Goal: Information Seeking & Learning: Learn about a topic

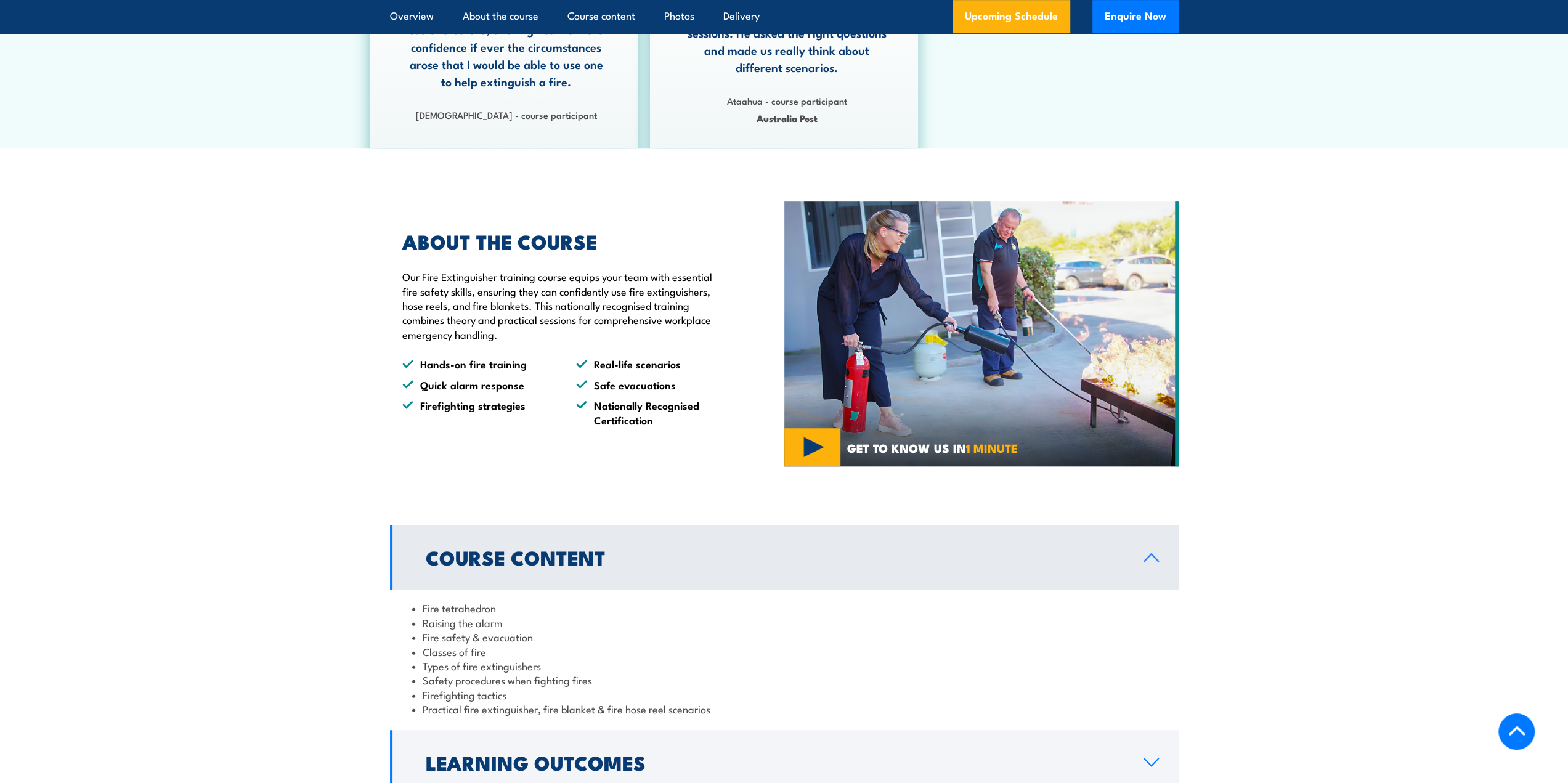
scroll to position [985, 0]
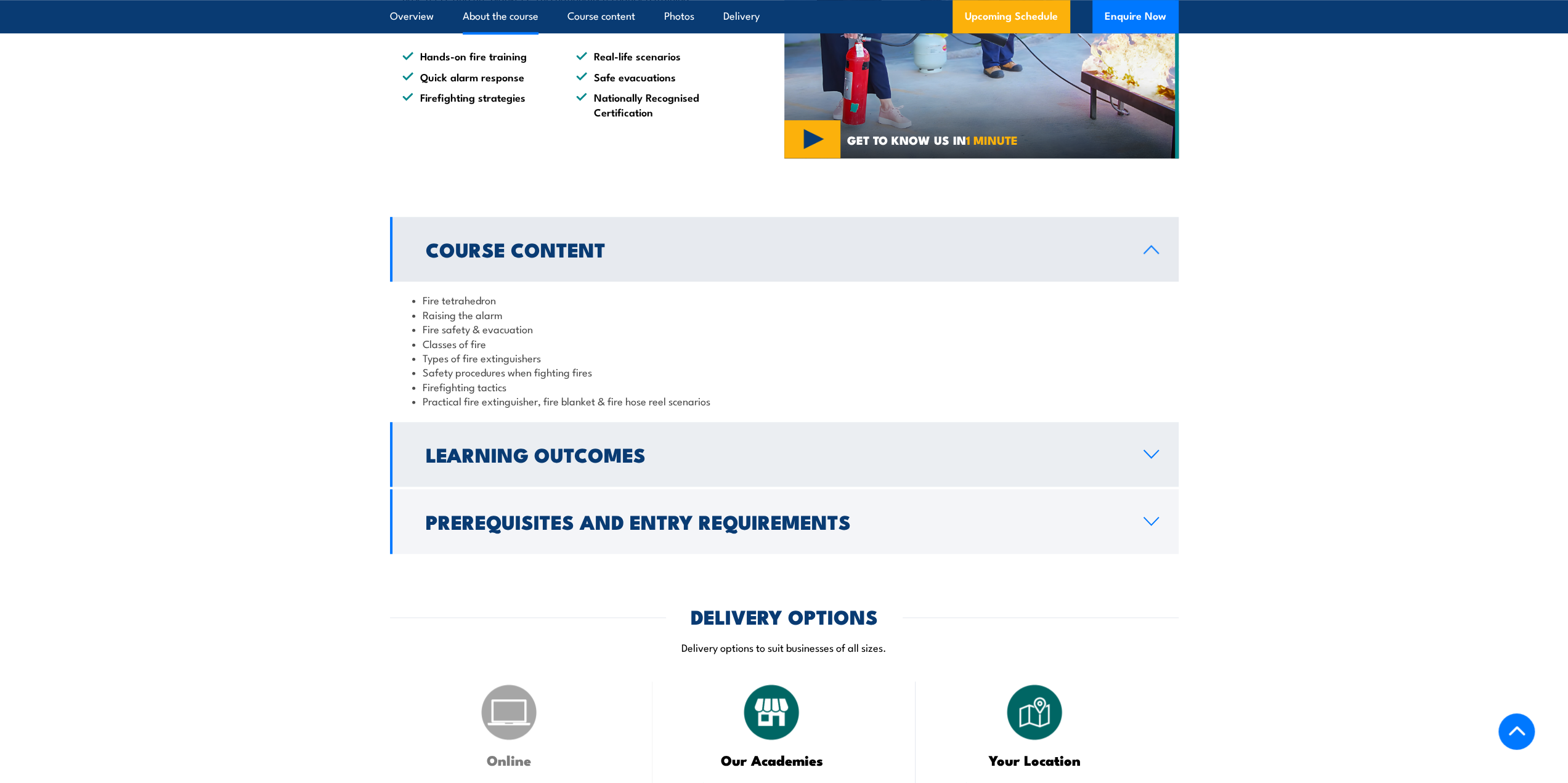
click at [497, 459] on h2 "Learning Outcomes" at bounding box center [774, 454] width 698 height 17
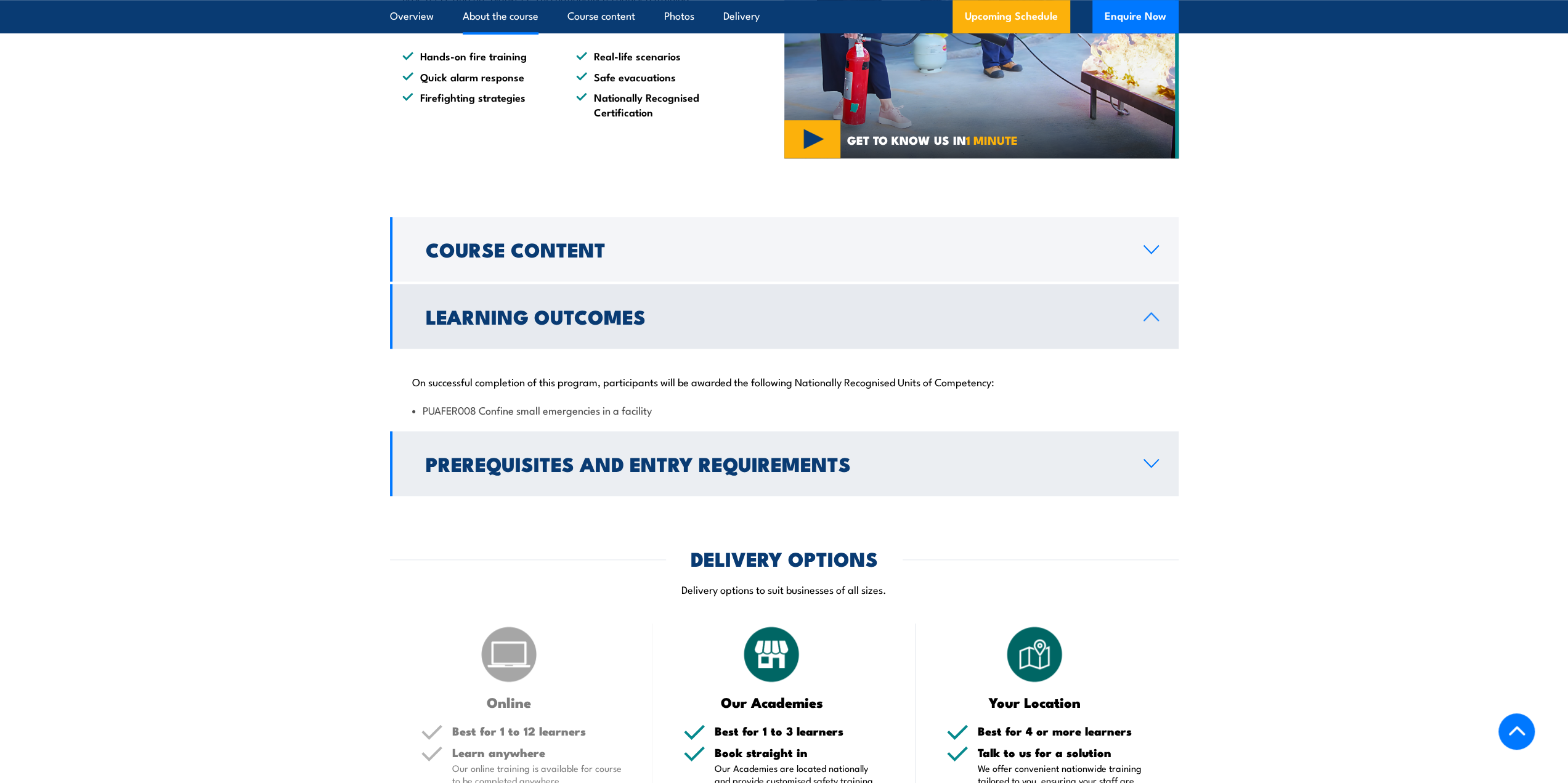
click at [916, 449] on link "Prerequisites and Entry Requirements" at bounding box center [785, 463] width 789 height 65
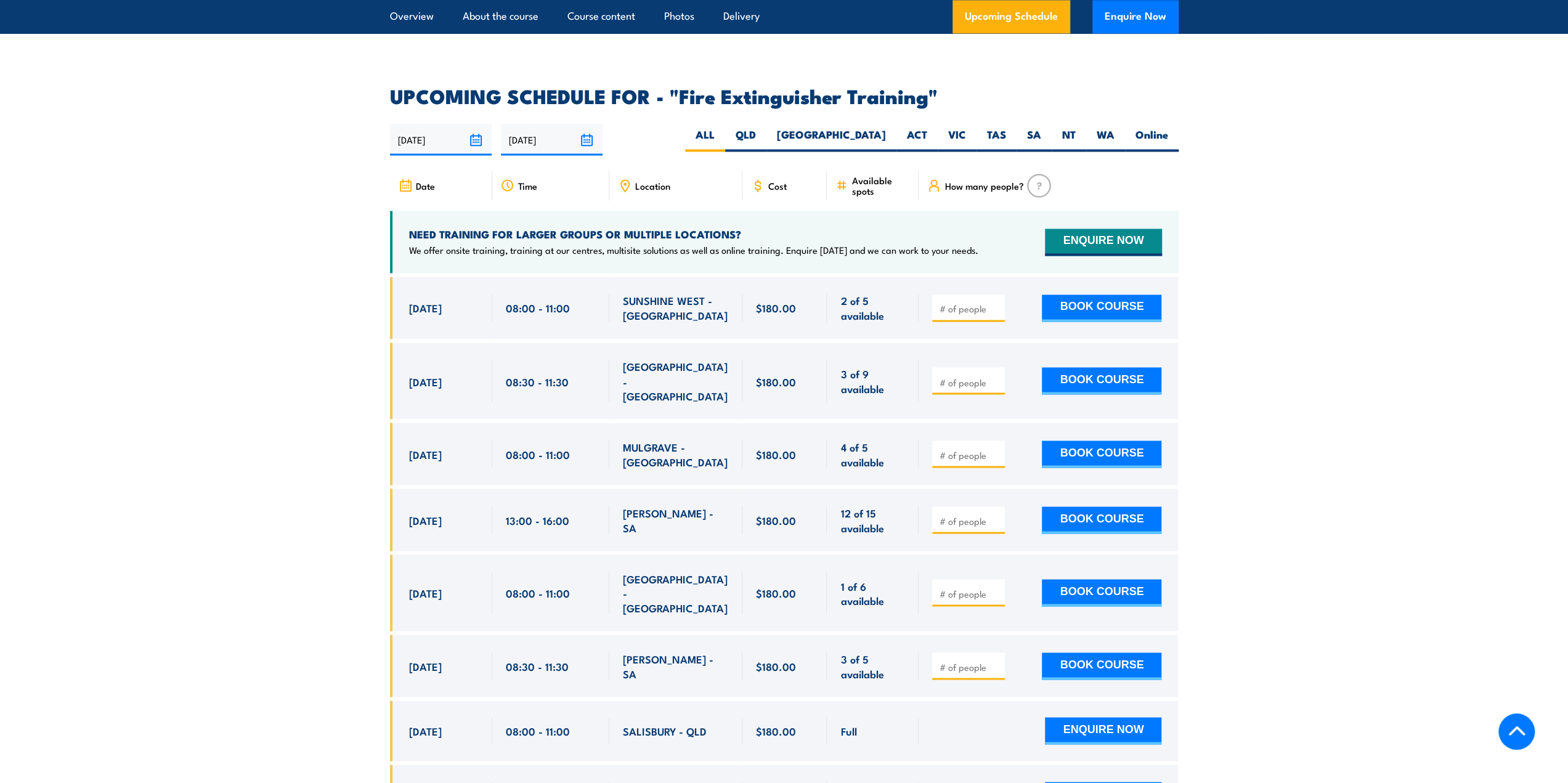
scroll to position [1847, 0]
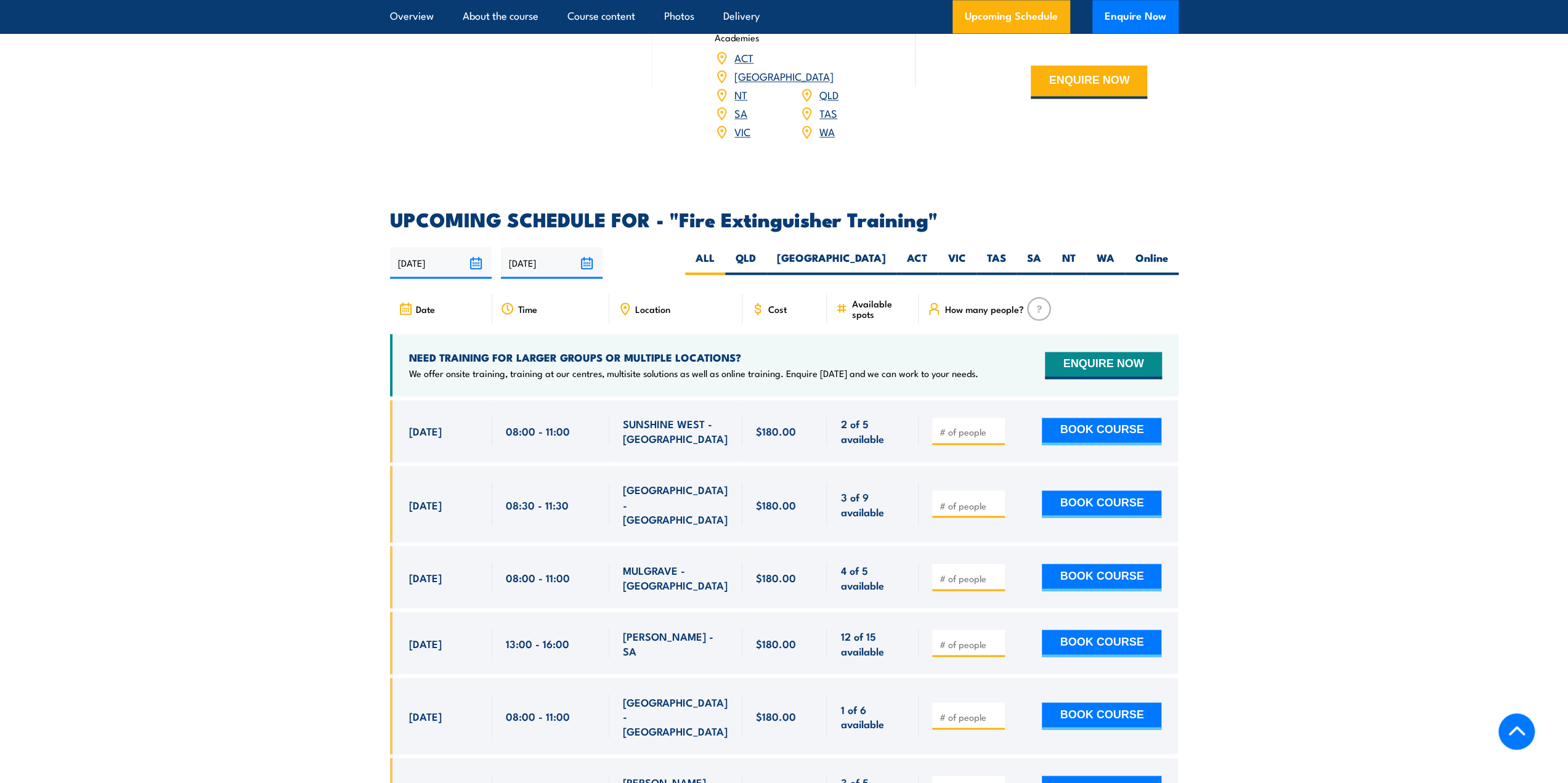
drag, startPoint x: 869, startPoint y: 243, endPoint x: 1308, endPoint y: 354, distance: 452.8
click at [869, 250] on label "[GEOGRAPHIC_DATA]" at bounding box center [831, 262] width 130 height 24
click at [886, 250] on input "[GEOGRAPHIC_DATA]" at bounding box center [890, 254] width 8 height 8
radio input "true"
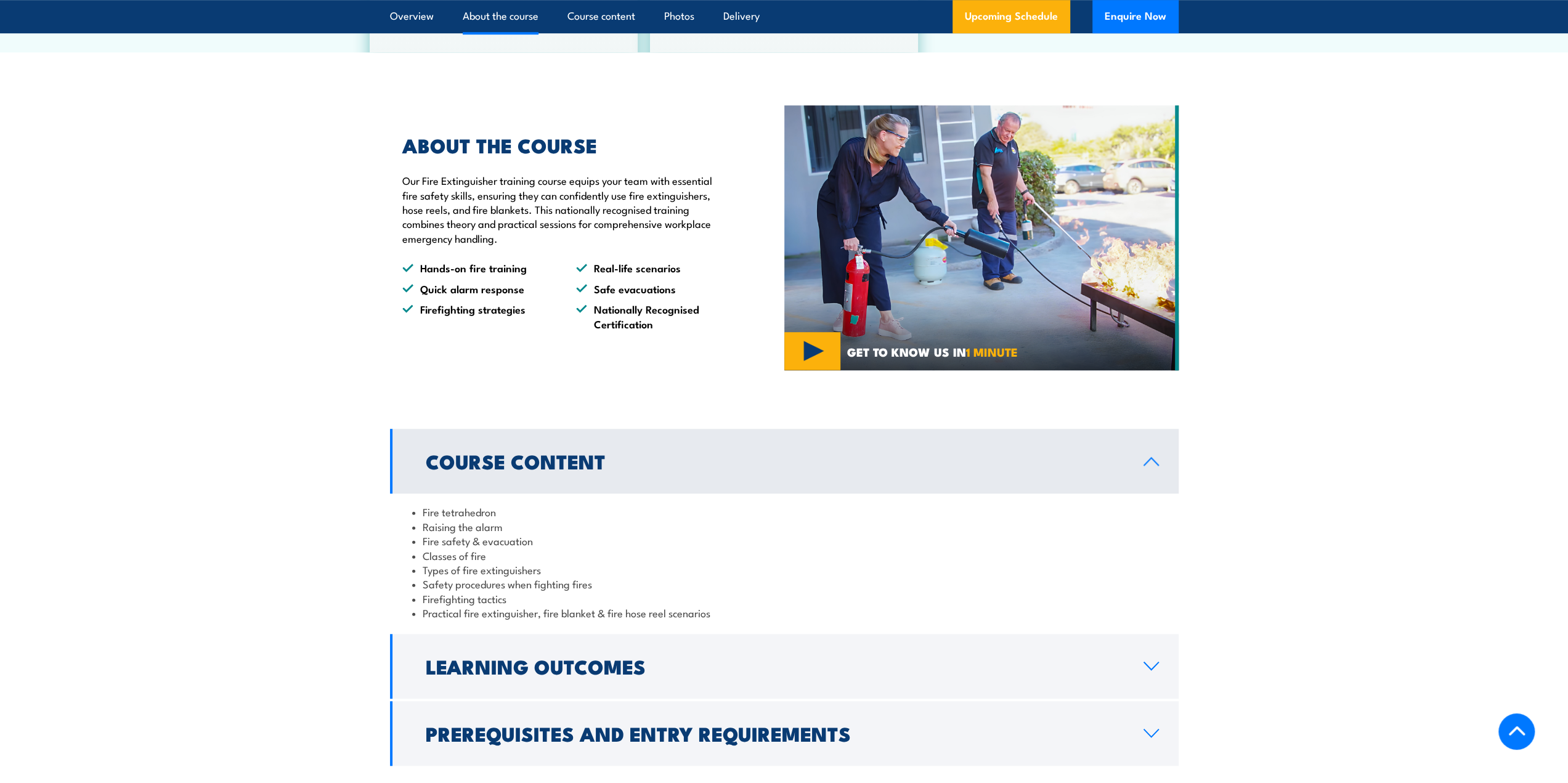
scroll to position [527, 0]
